Goal: Find specific page/section: Find specific page/section

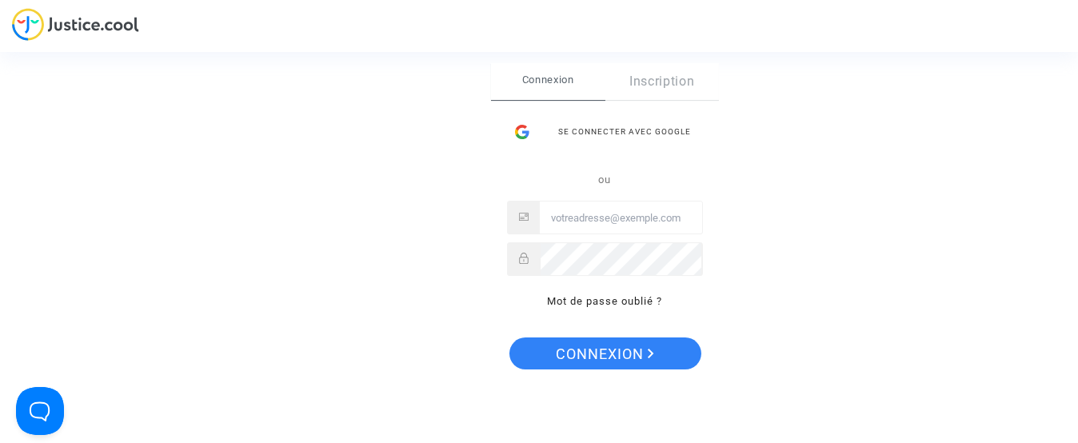
type input "[EMAIL_ADDRESS][DOMAIN_NAME]"
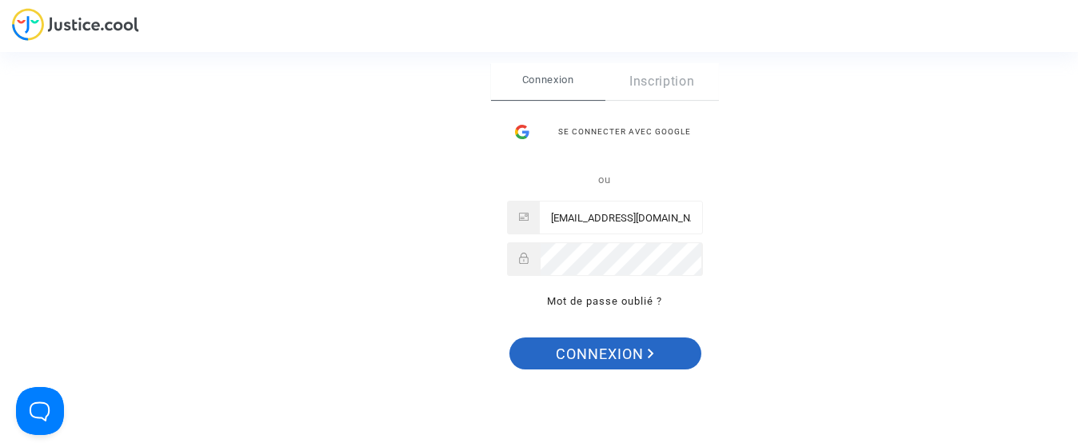
click at [568, 354] on span "Connexion" at bounding box center [605, 354] width 98 height 34
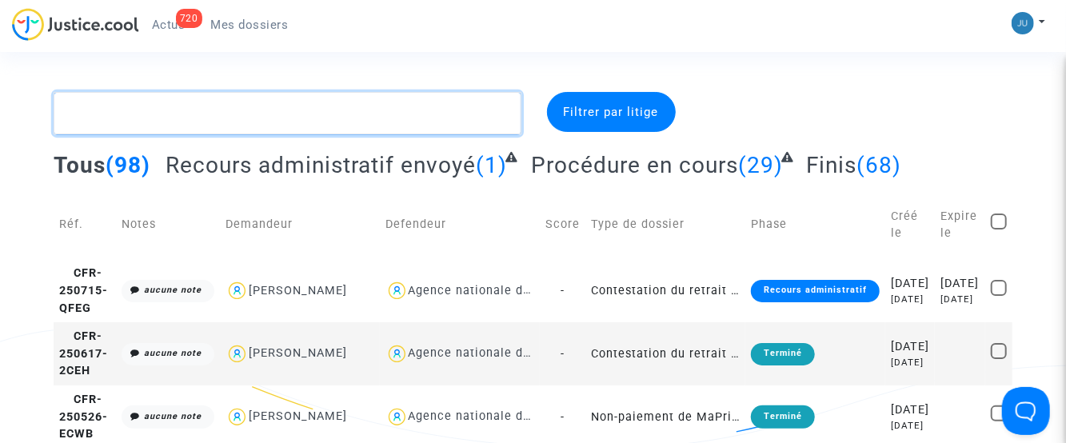
click at [130, 107] on textarea at bounding box center [288, 113] width 468 height 43
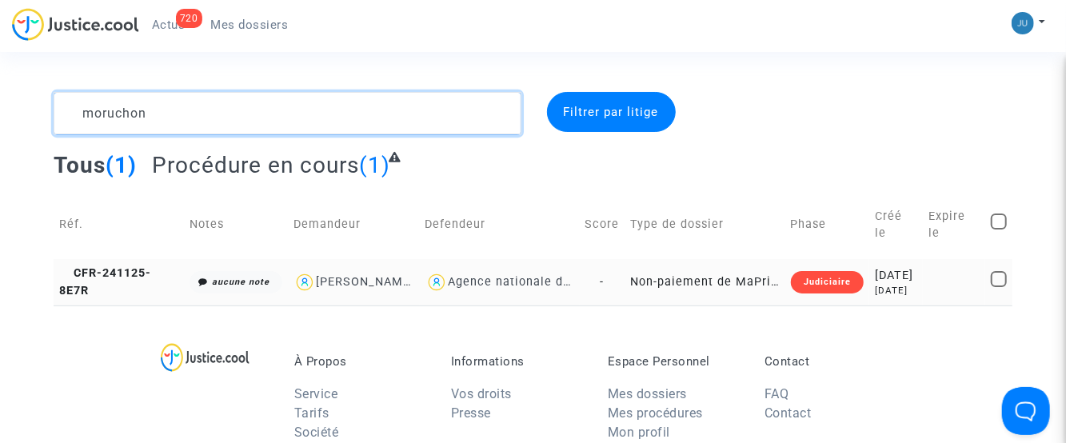
type textarea "moruchon"
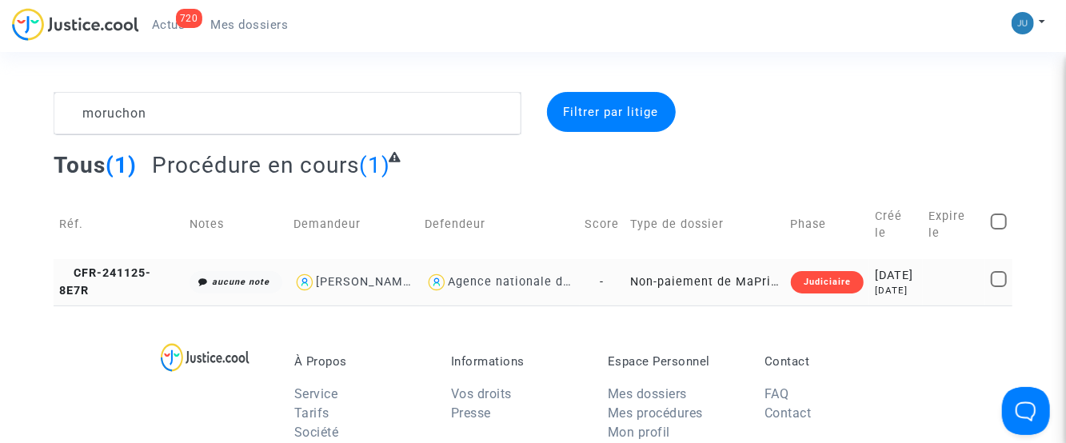
click at [660, 296] on td "Non-paiement de MaPrimeRenov' par l'ANAH (mandataire)" at bounding box center [705, 282] width 160 height 46
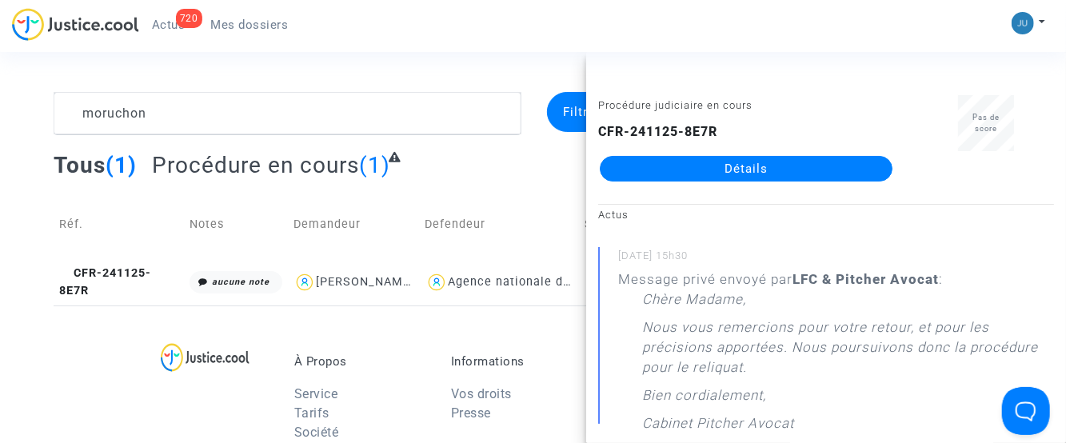
click at [733, 166] on link "Détails" at bounding box center [746, 169] width 293 height 26
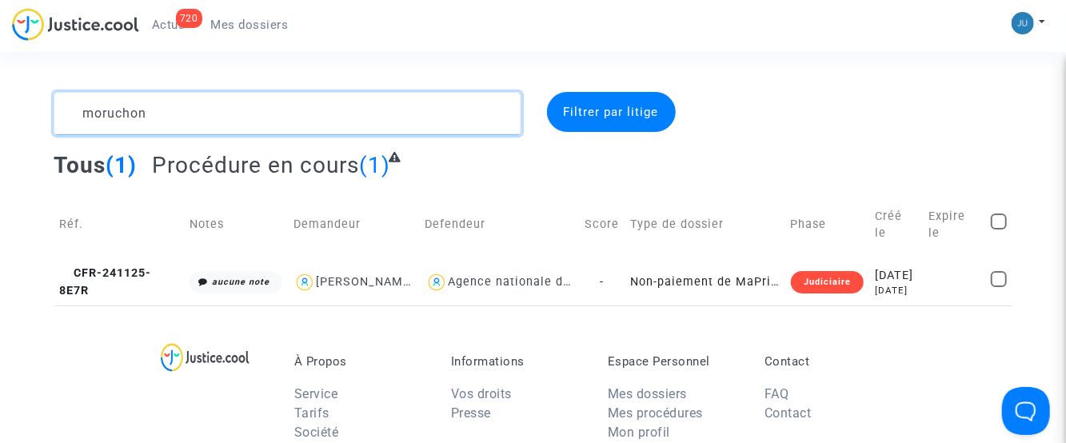
drag, startPoint x: 135, startPoint y: 120, endPoint x: 0, endPoint y: 123, distance: 135.2
click at [0, 123] on div "moruchon Filtrer par litige Tous (1) Procédure en cours (1) Réf. Notes Demandeu…" at bounding box center [533, 199] width 1066 height 214
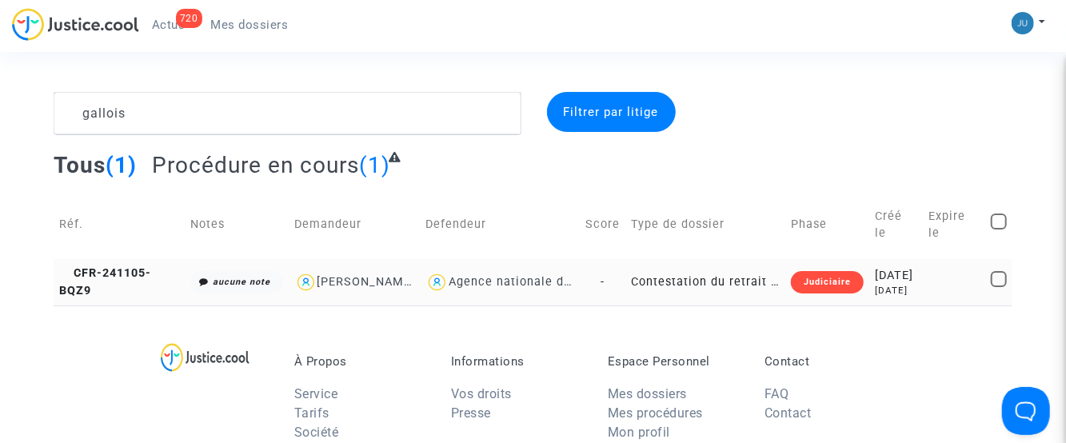
click at [658, 287] on td "Contestation du retrait de MaPrimeRénov par l'ANAH (mandataire)" at bounding box center [705, 282] width 160 height 46
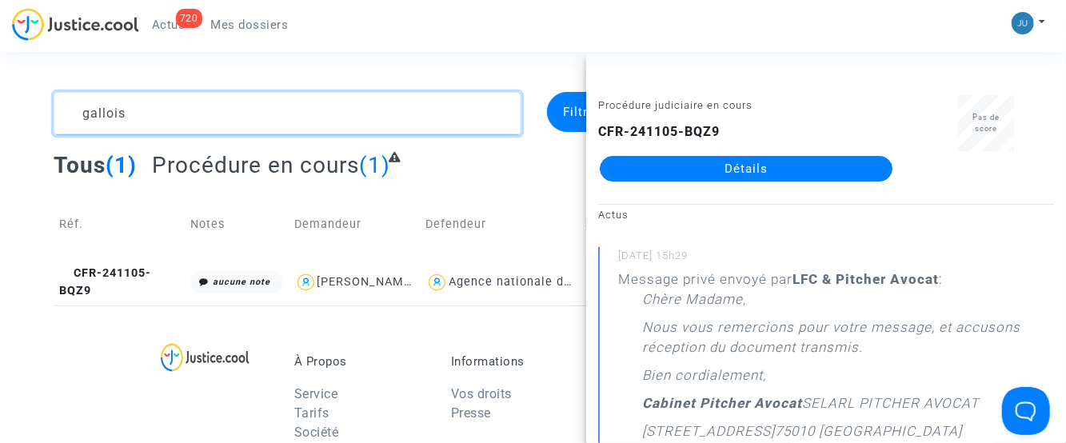
drag, startPoint x: 148, startPoint y: 112, endPoint x: 0, endPoint y: 102, distance: 148.3
click at [0, 102] on div "gallois Filtrer par litige Tous (1) Procédure en cours (1) Réf. Notes Demandeur…" at bounding box center [533, 199] width 1066 height 214
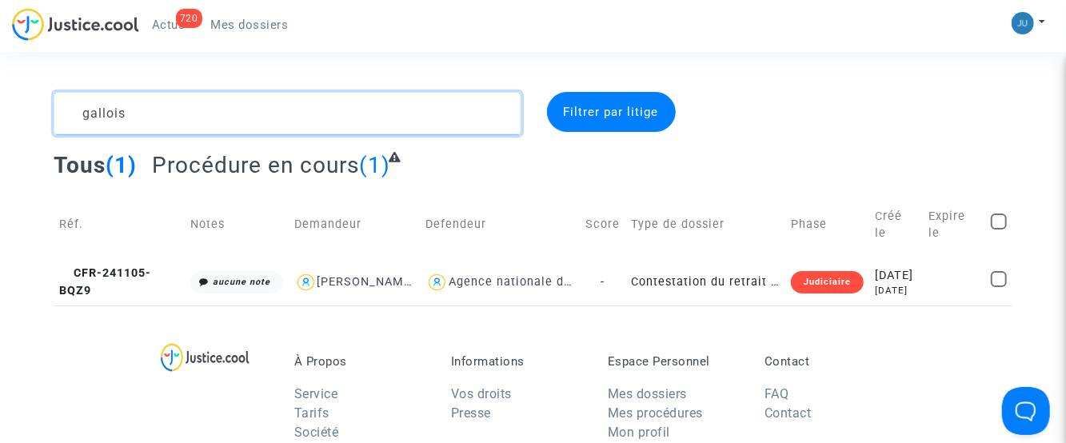
click at [162, 125] on textarea at bounding box center [288, 113] width 468 height 43
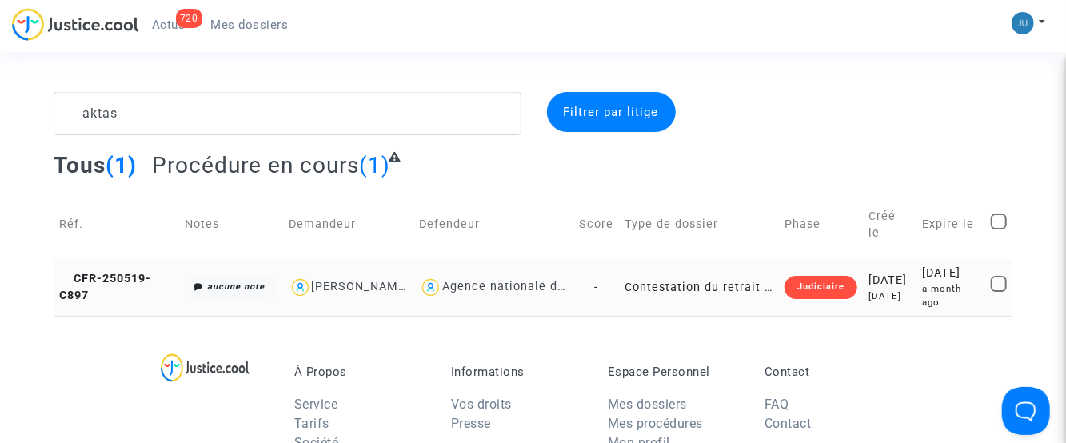
click at [651, 282] on td "Contestation du retrait de MaPrimeRénov par l'ANAH (mandataire)" at bounding box center [699, 287] width 160 height 56
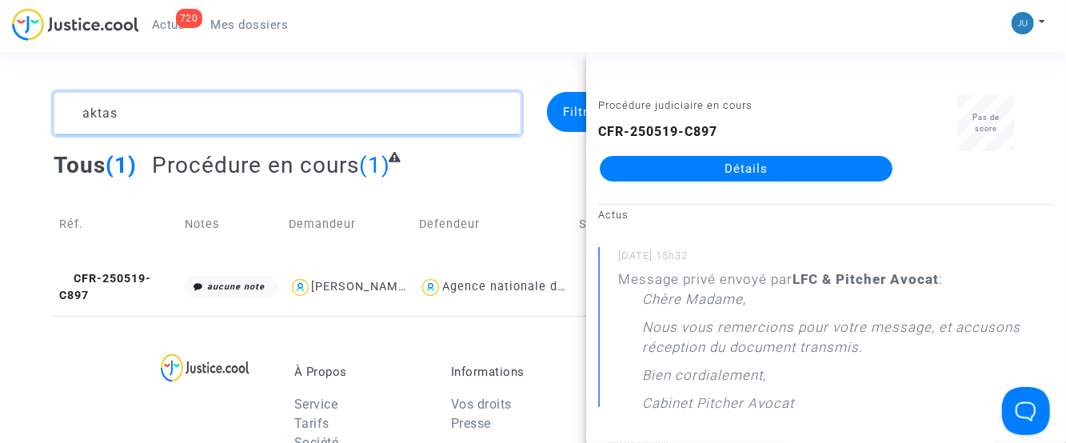
drag, startPoint x: 120, startPoint y: 108, endPoint x: 0, endPoint y: 104, distance: 120.0
click at [0, 104] on div "aktas Filtrer par litige Tous (1) Procédure en cours (1) Réf. Notes Demandeur D…" at bounding box center [533, 204] width 1066 height 224
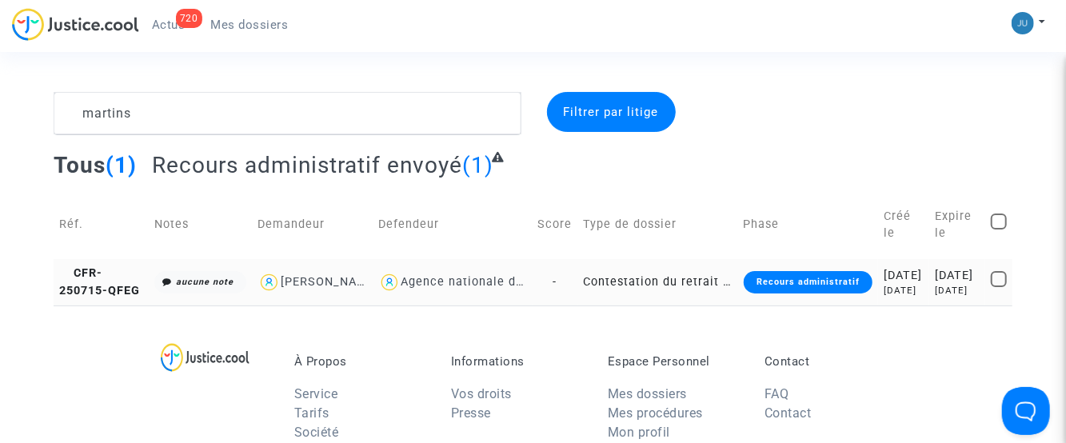
click at [457, 289] on div "Agence nationale de l'habitat" at bounding box center [489, 282] width 176 height 14
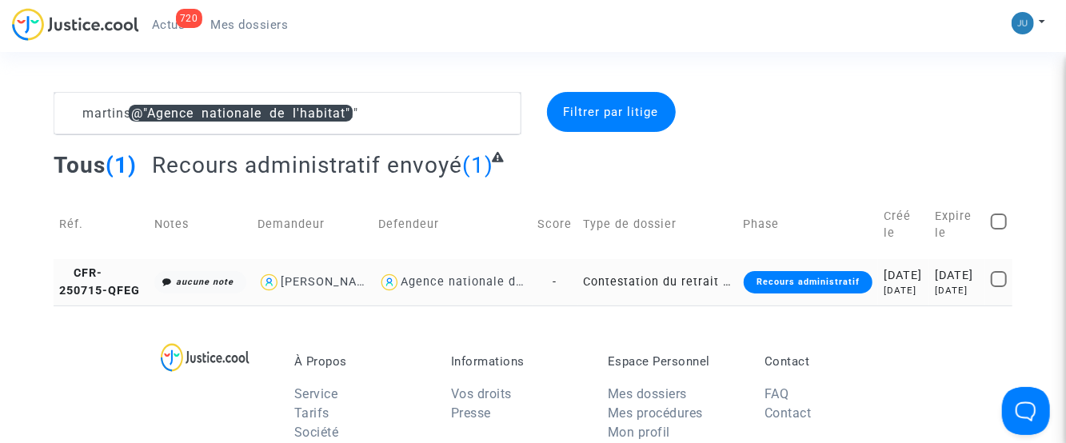
click at [508, 305] on td "Agence nationale de l'habitat" at bounding box center [453, 282] width 160 height 46
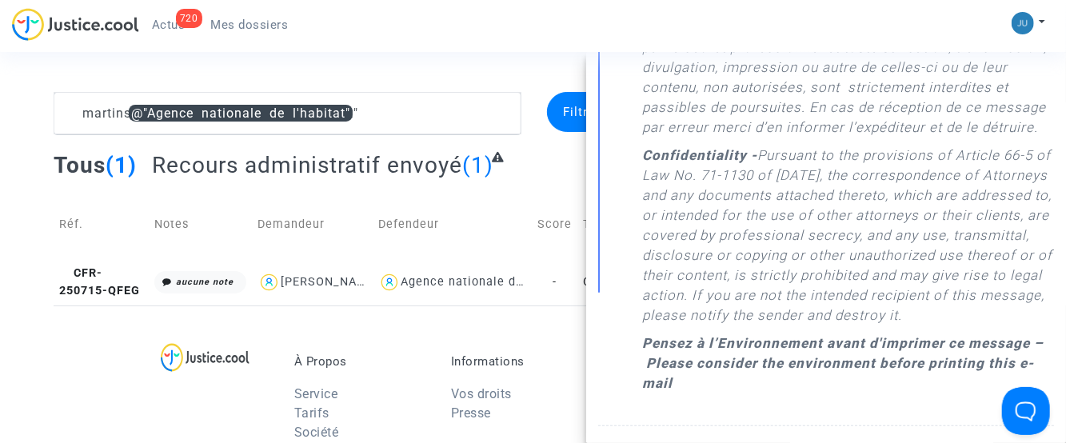
scroll to position [800, 0]
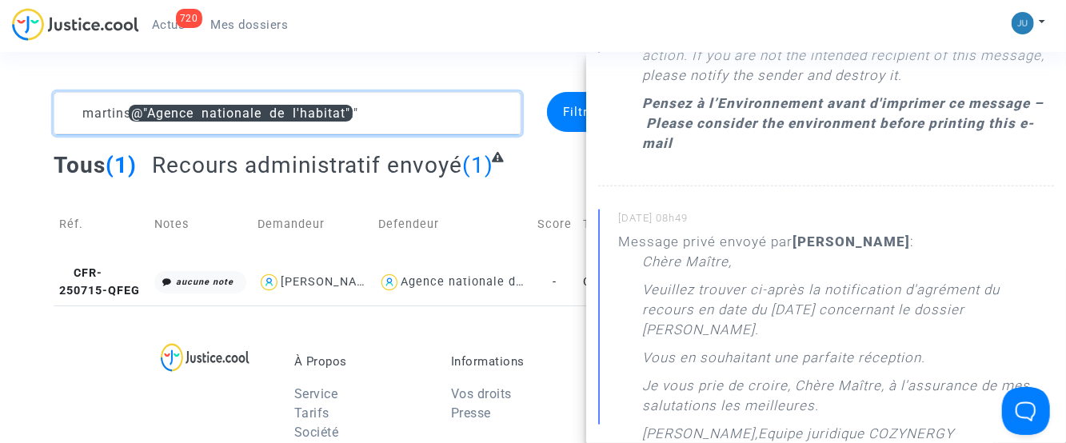
click at [457, 120] on textarea at bounding box center [288, 113] width 468 height 43
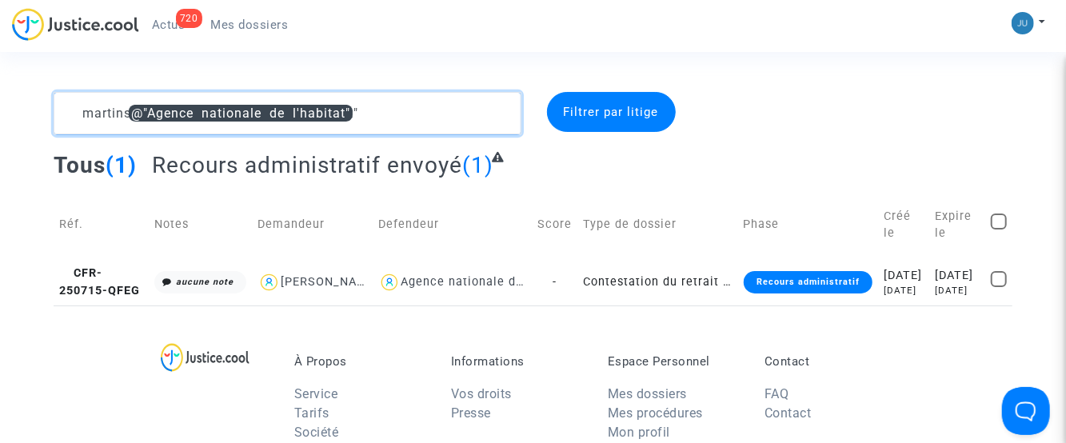
scroll to position [0, 0]
click at [409, 104] on textarea at bounding box center [288, 113] width 468 height 43
drag, startPoint x: 406, startPoint y: 110, endPoint x: 45, endPoint y: 130, distance: 362.0
click at [45, 130] on div "martins @"Agence nationale de l'habitat"" at bounding box center [288, 113] width 492 height 43
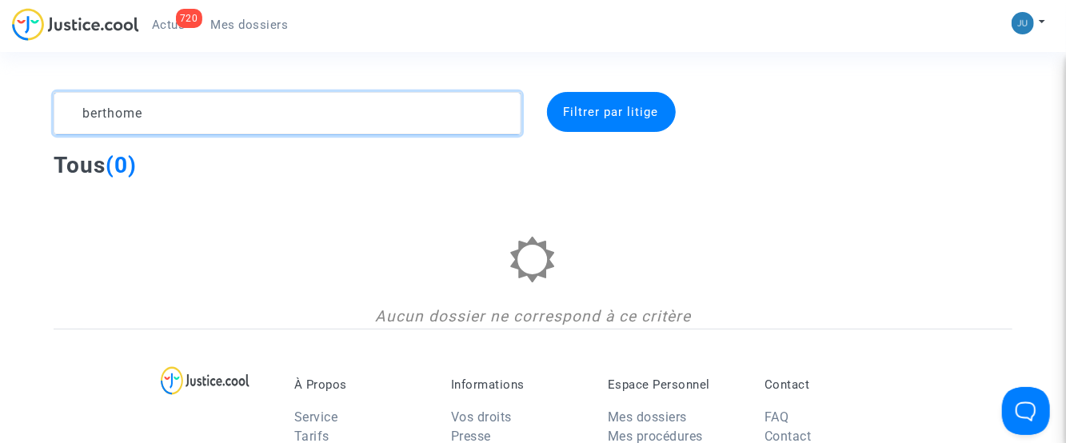
click at [109, 114] on textarea at bounding box center [288, 113] width 468 height 43
type textarea "e"
